Goal: Find contact information: Find contact information

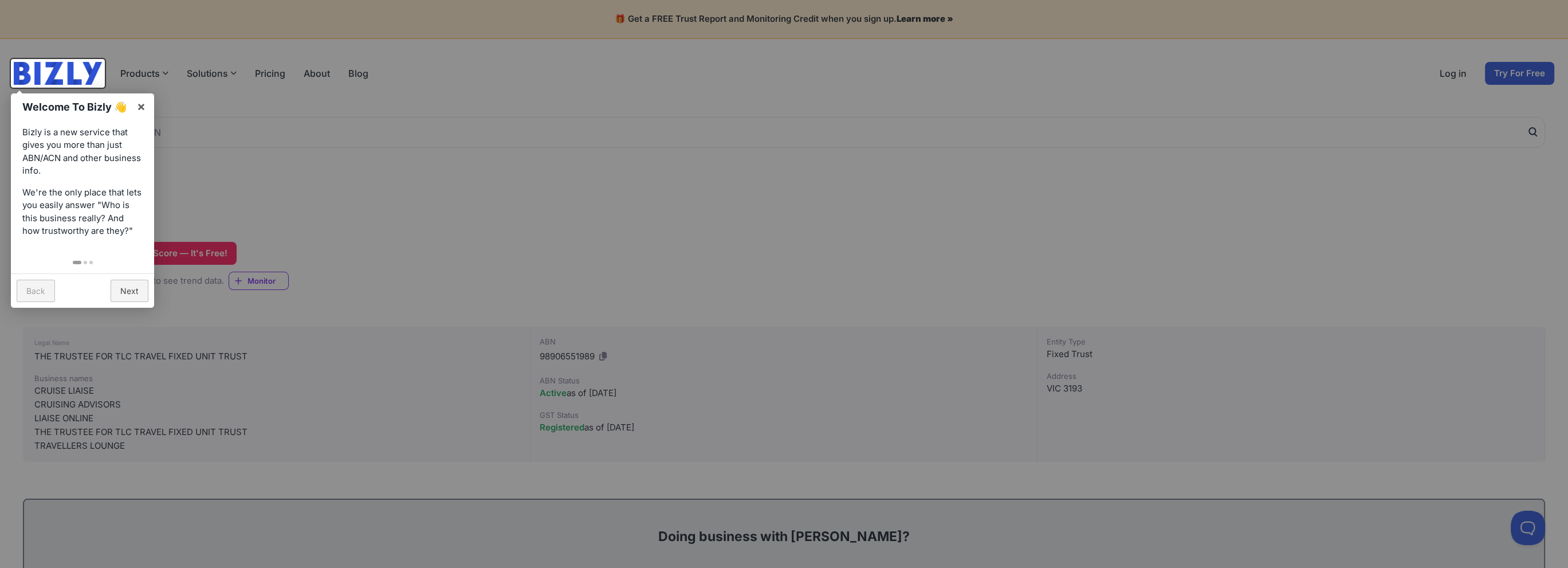
drag, startPoint x: 119, startPoint y: 298, endPoint x: 124, endPoint y: 295, distance: 5.8
click at [117, 298] on link "Next" at bounding box center [130, 290] width 38 height 23
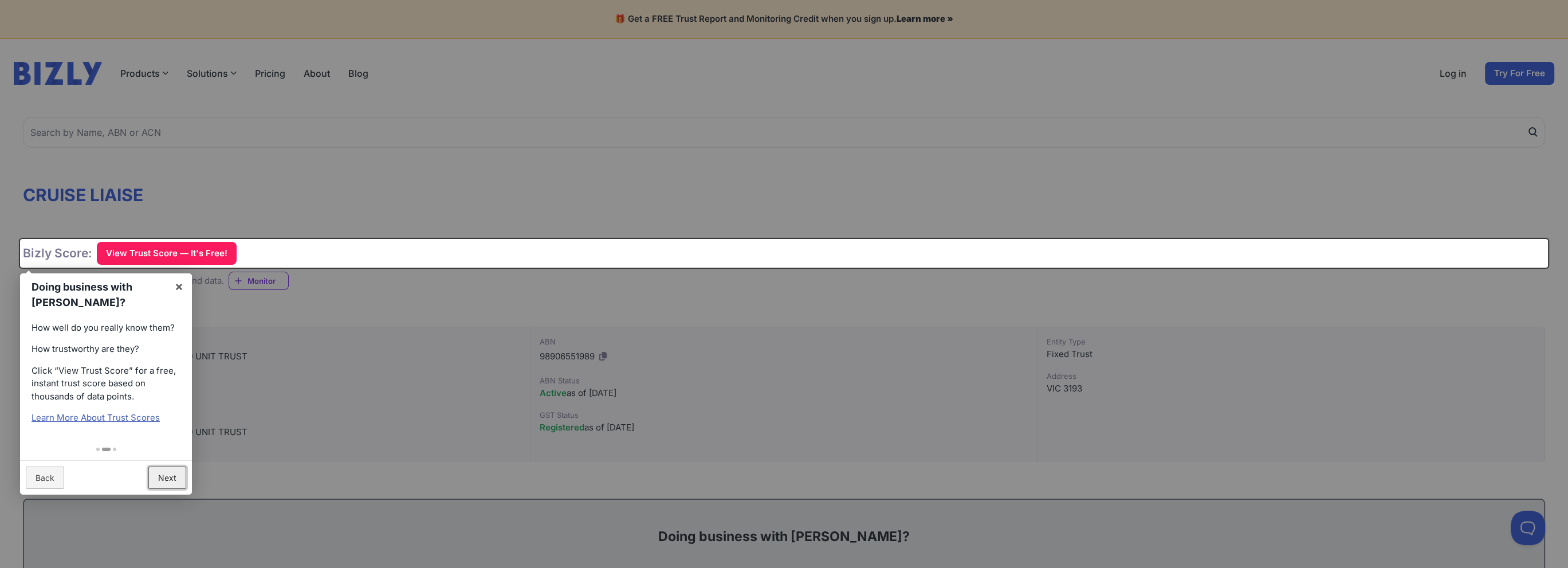
click at [167, 476] on link "Next" at bounding box center [167, 477] width 38 height 23
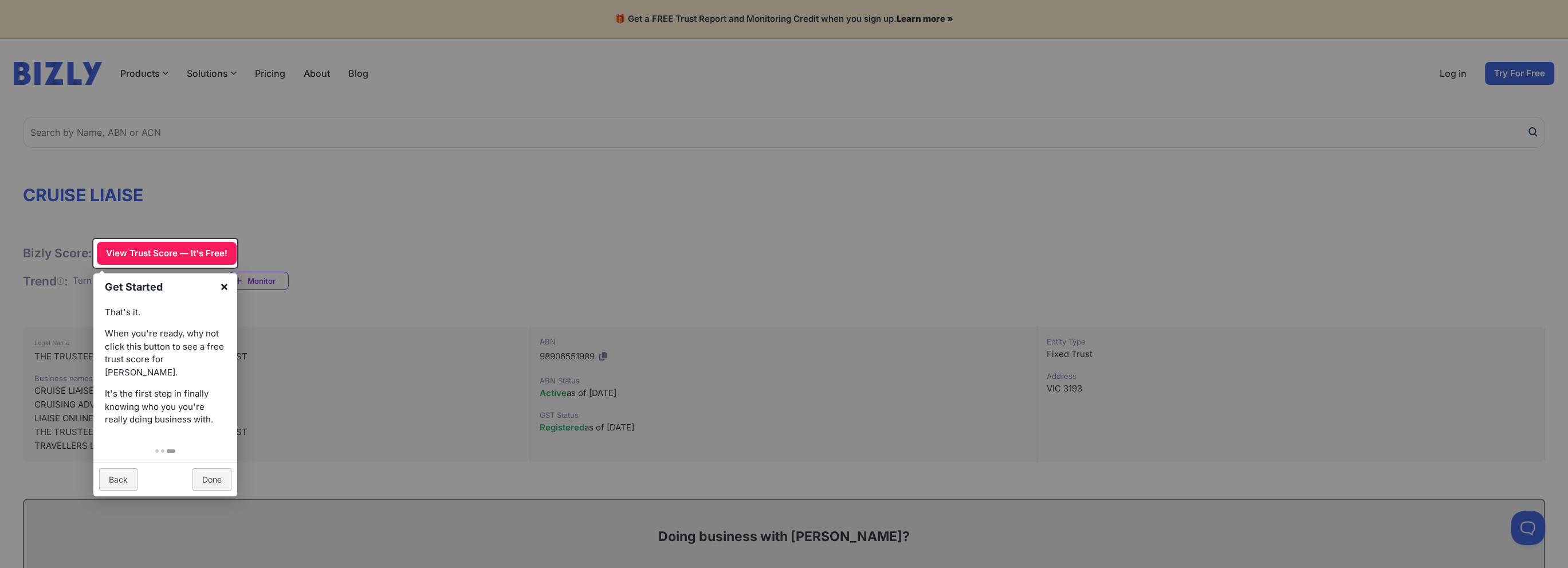
click at [229, 283] on link "×" at bounding box center [224, 286] width 26 height 26
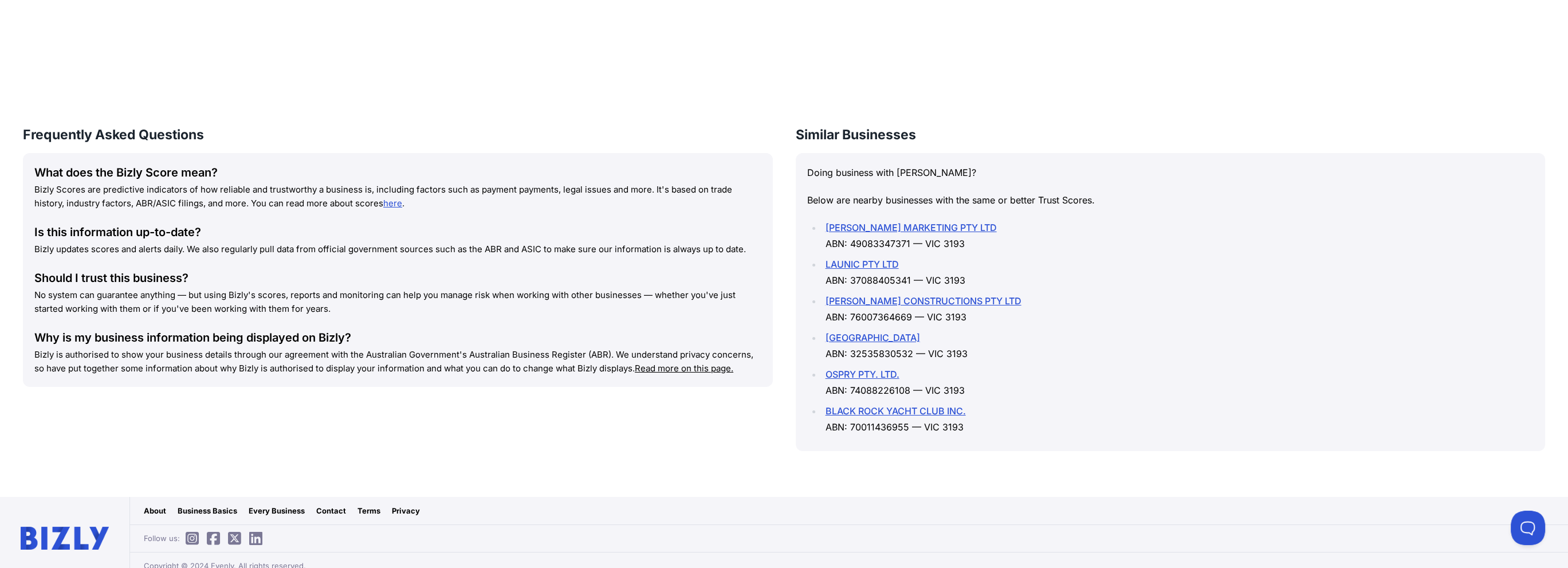
scroll to position [1459, 0]
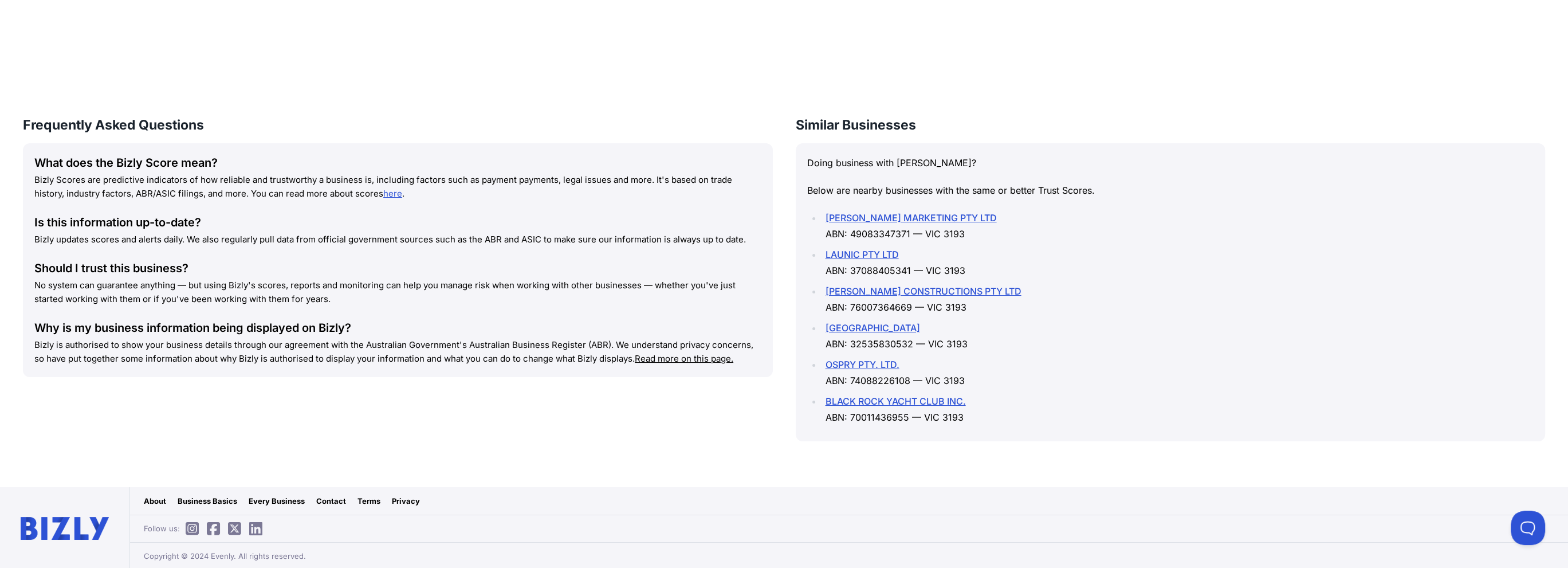
click at [326, 497] on link "Contact" at bounding box center [331, 500] width 30 height 12
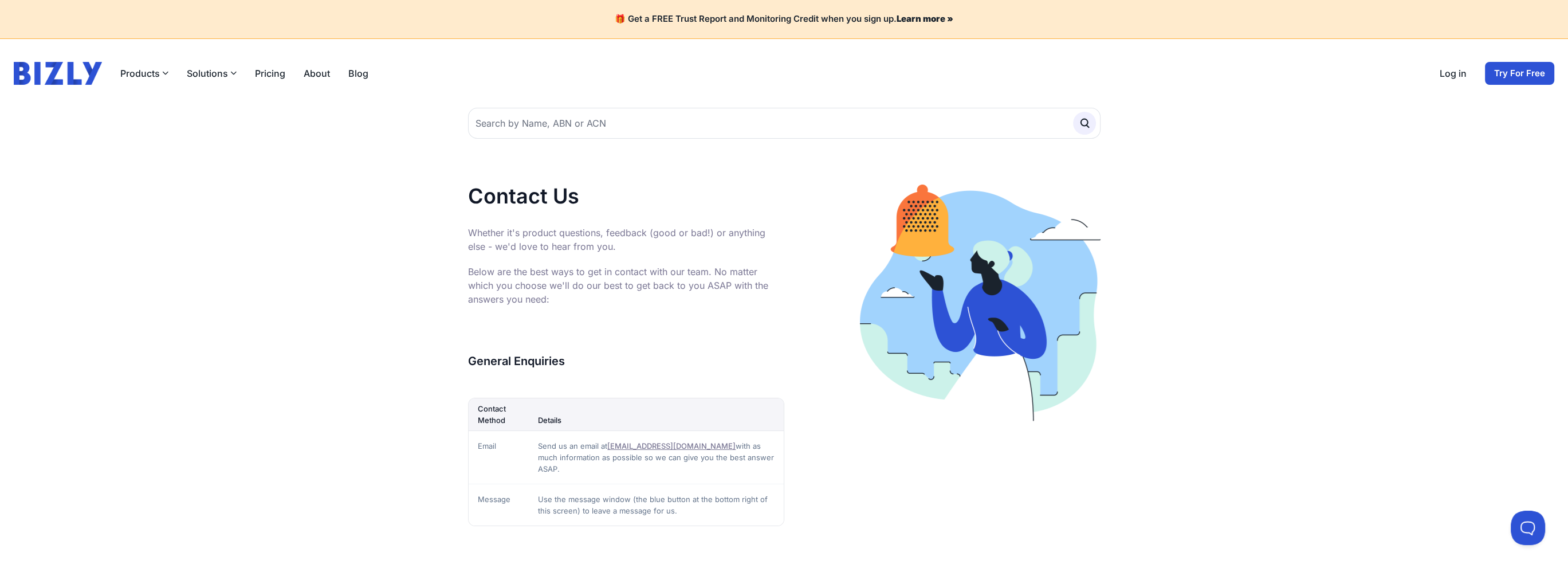
click at [646, 444] on link "[EMAIL_ADDRESS][DOMAIN_NAME]" at bounding box center [671, 446] width 128 height 9
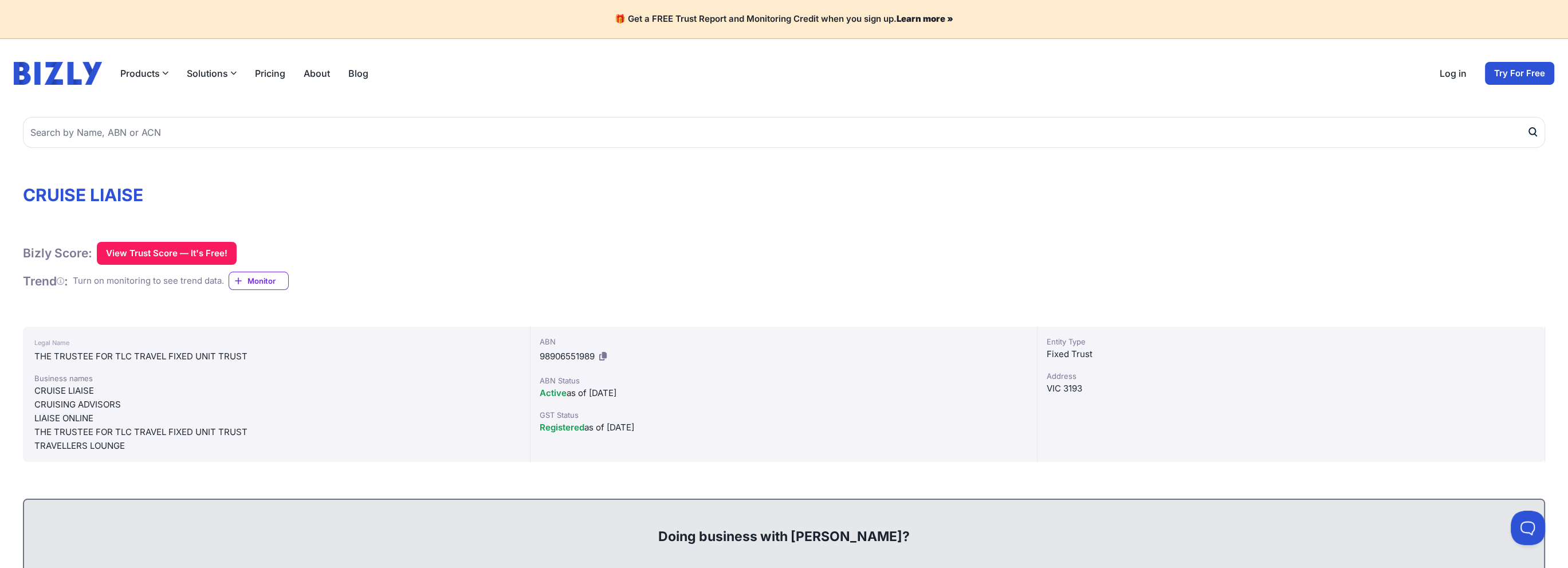
click at [240, 527] on div "Doing business with [PERSON_NAME]?" at bounding box center [783, 527] width 1497 height 37
